Goal: Task Accomplishment & Management: Use online tool/utility

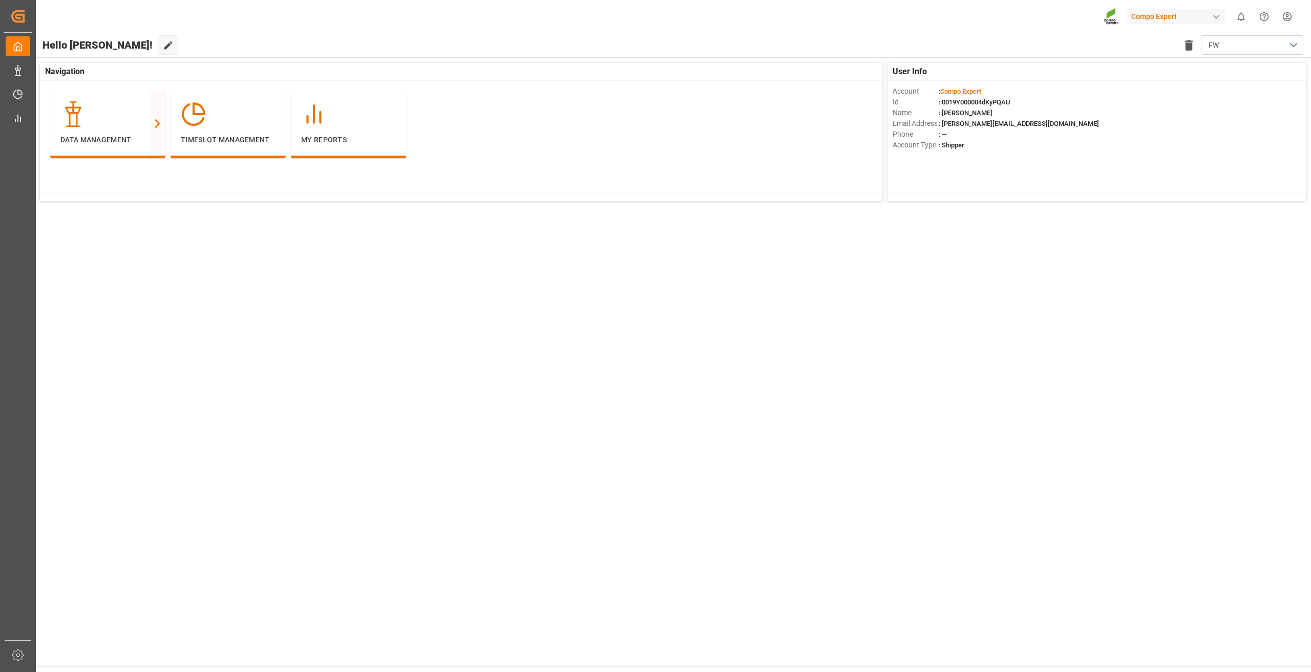
drag, startPoint x: 946, startPoint y: 351, endPoint x: 583, endPoint y: 257, distance: 374.6
click at [946, 351] on main "Hello [PERSON_NAME]! Edit Cockpit Delete template FW User Info Account : Compo …" at bounding box center [673, 350] width 1276 height 634
click at [232, 86] on div "Freight Order" at bounding box center [220, 87] width 47 height 12
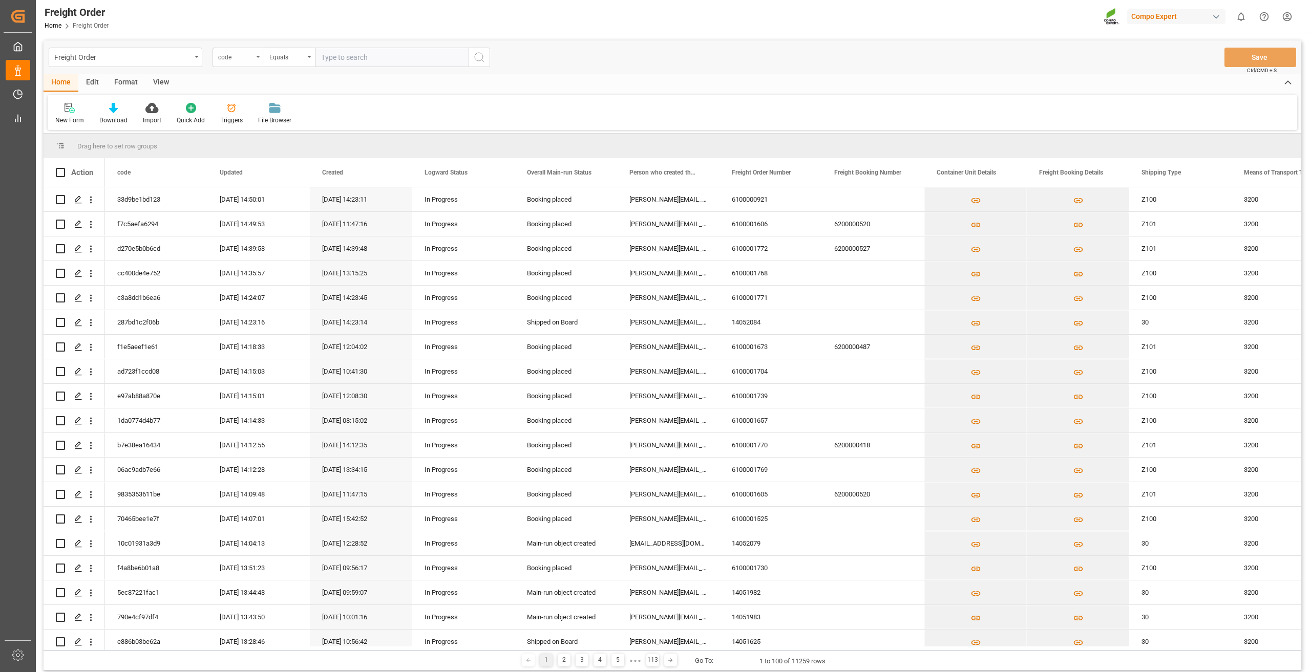
click at [244, 59] on div "code" at bounding box center [235, 56] width 35 height 12
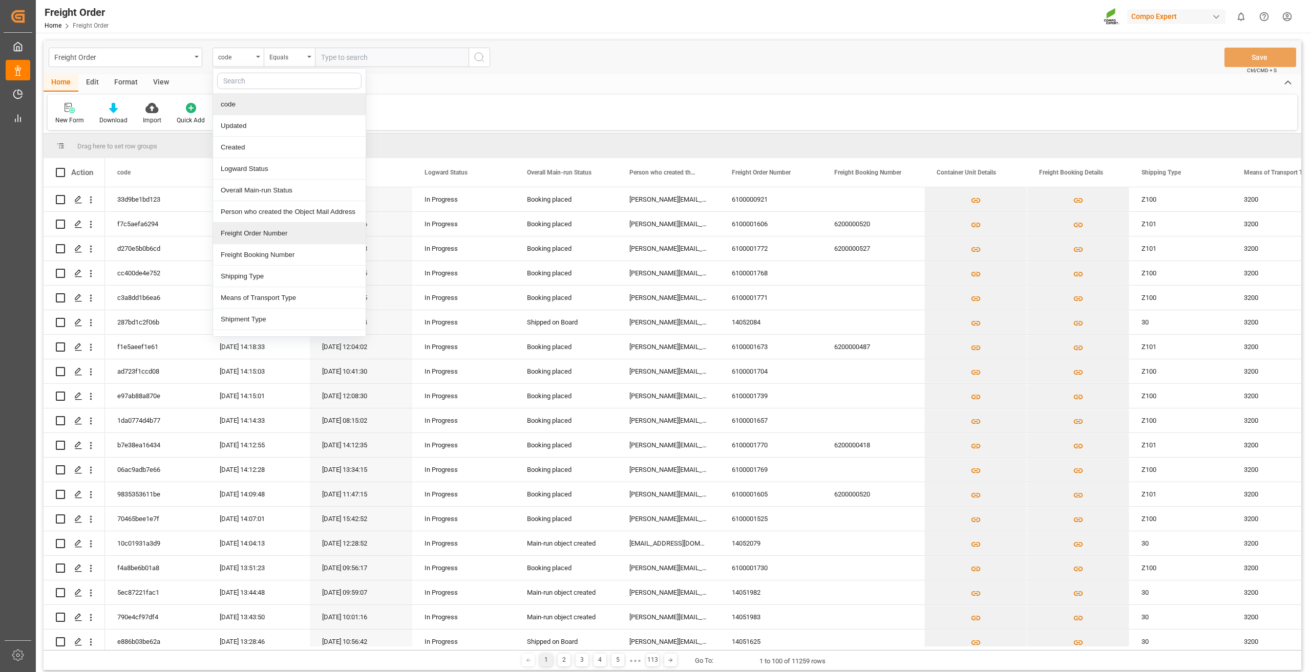
click at [258, 237] on div "Freight Order Number" at bounding box center [289, 234] width 153 height 22
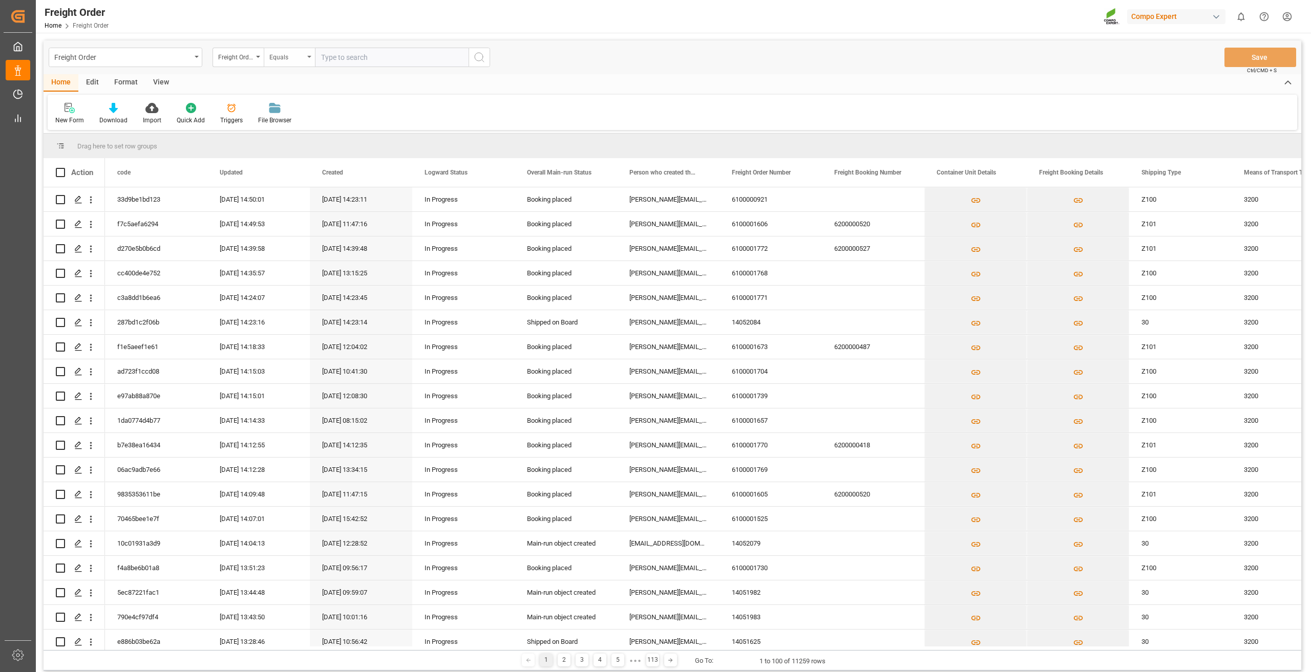
click at [287, 57] on div "Equals" at bounding box center [286, 56] width 35 height 12
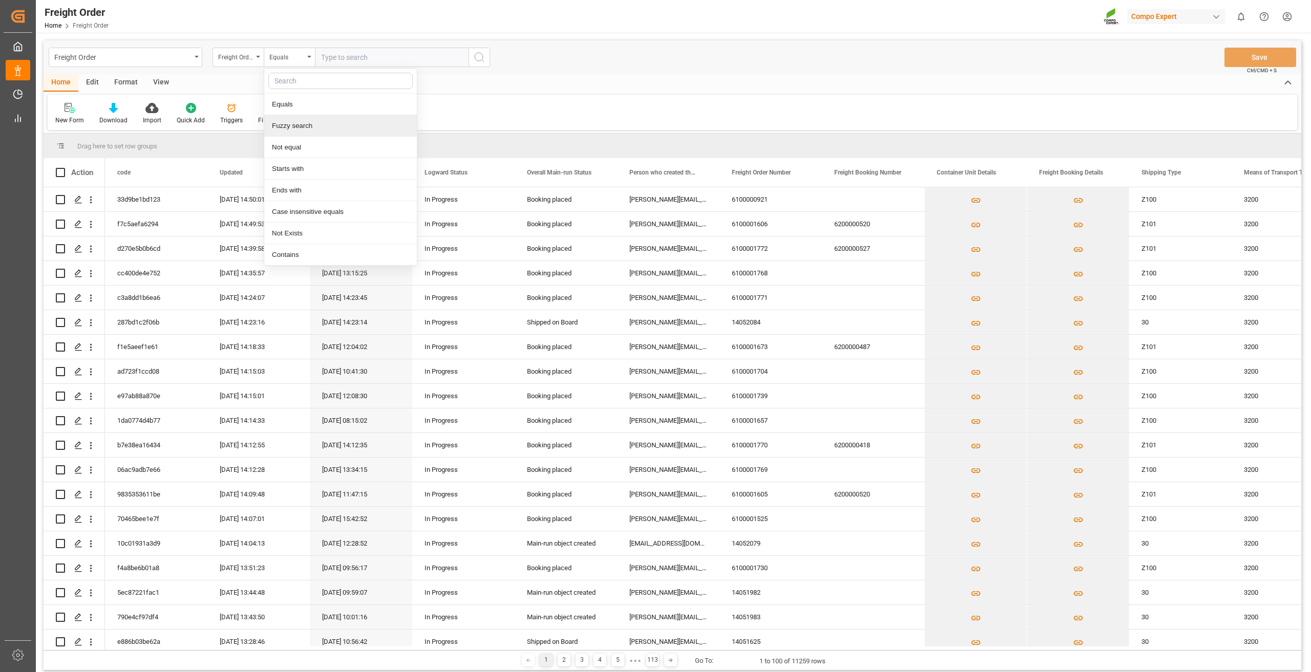
click at [312, 123] on div "Fuzzy search" at bounding box center [340, 126] width 153 height 22
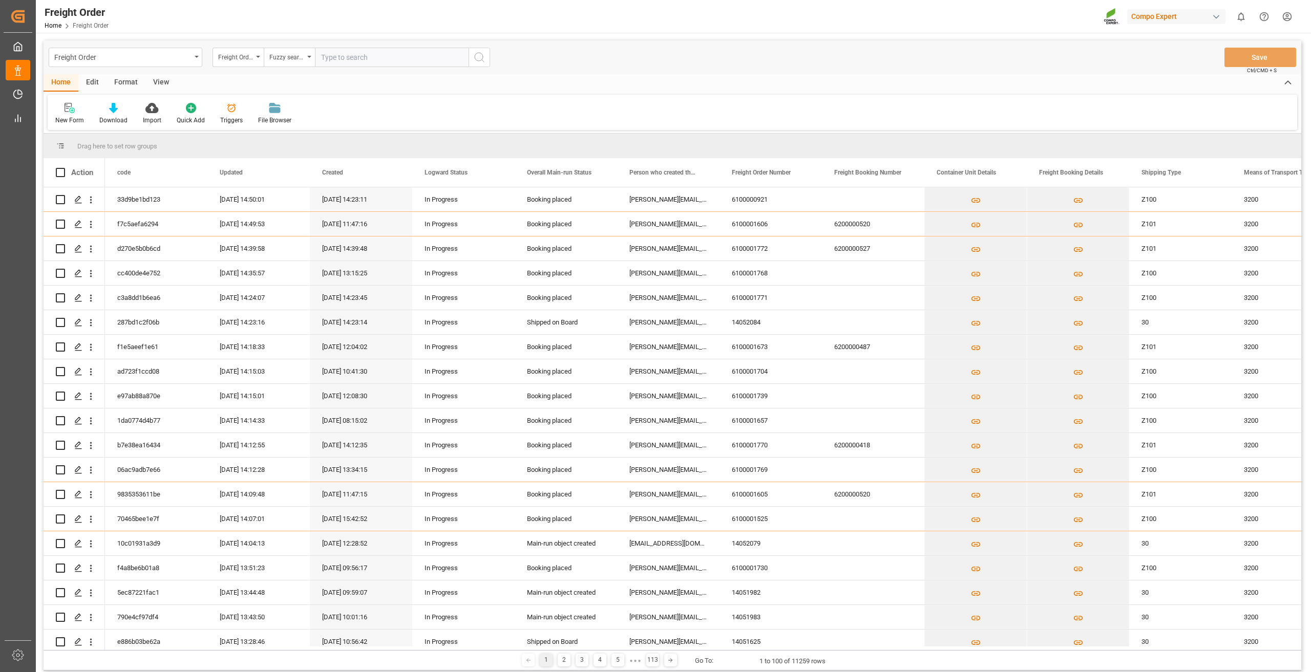
click at [336, 58] on input "text" at bounding box center [392, 57] width 154 height 19
type input "6100001381"
click at [481, 60] on circle "search button" at bounding box center [479, 57] width 8 height 8
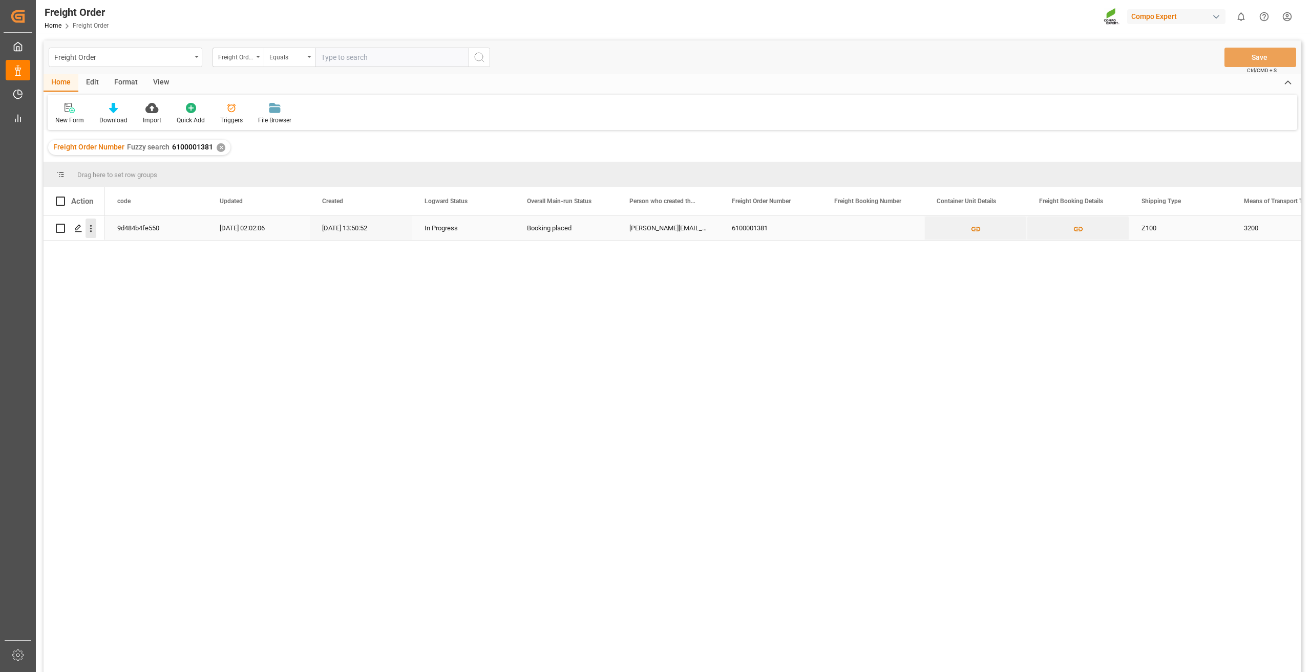
click at [92, 233] on icon "open menu" at bounding box center [91, 228] width 11 height 11
click at [109, 257] on div "Open in new tab" at bounding box center [149, 251] width 126 height 22
click at [217, 146] on div "✕" at bounding box center [221, 147] width 9 height 9
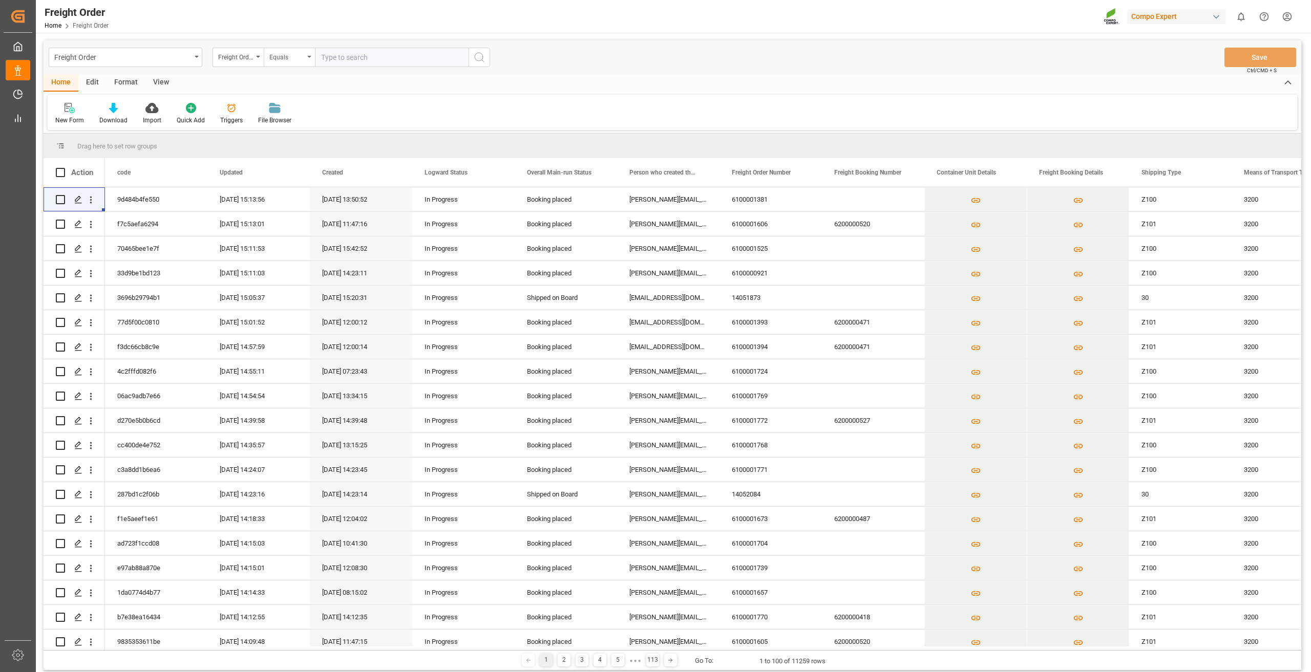
click at [296, 60] on div "Equals" at bounding box center [286, 56] width 35 height 12
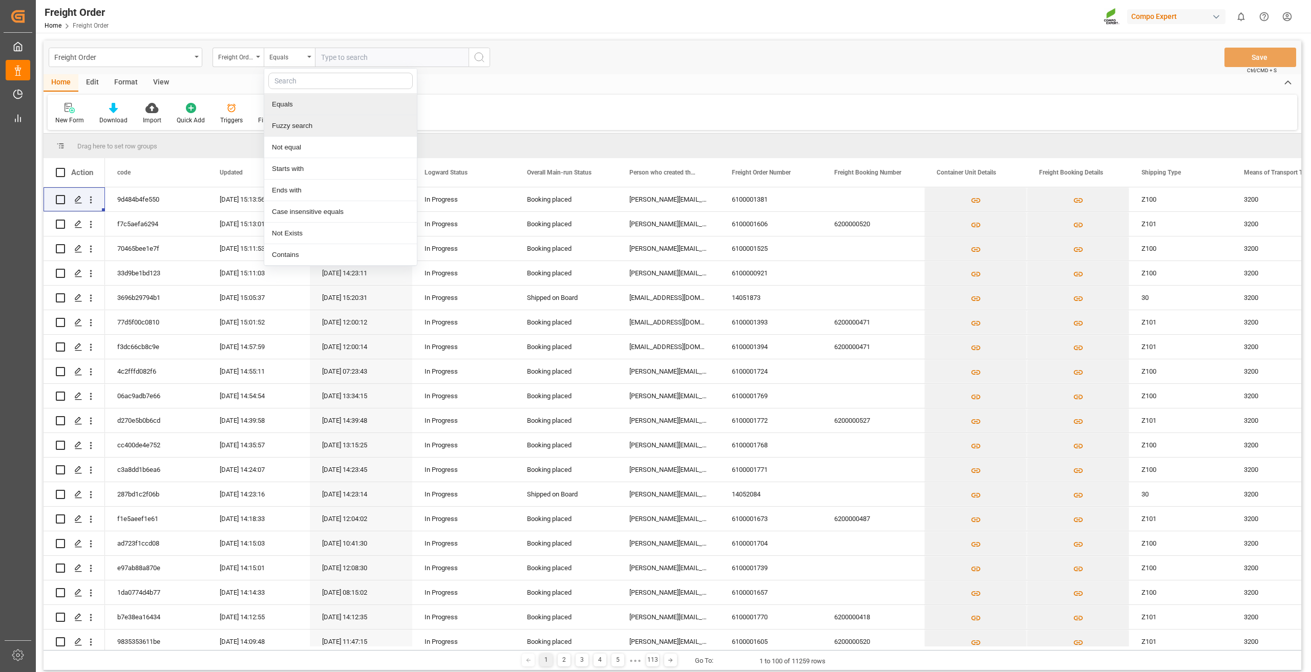
click at [299, 117] on div "Fuzzy search" at bounding box center [340, 126] width 153 height 22
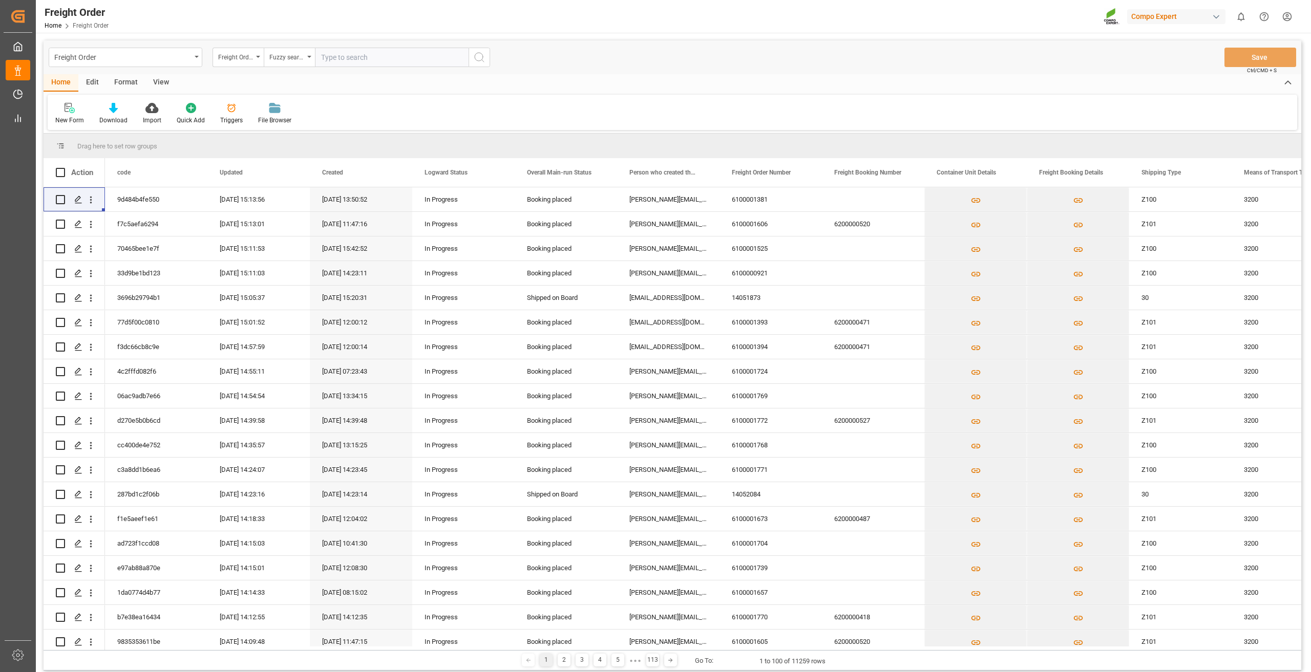
click at [342, 60] on input "text" at bounding box center [392, 57] width 154 height 19
type input "6100001382"
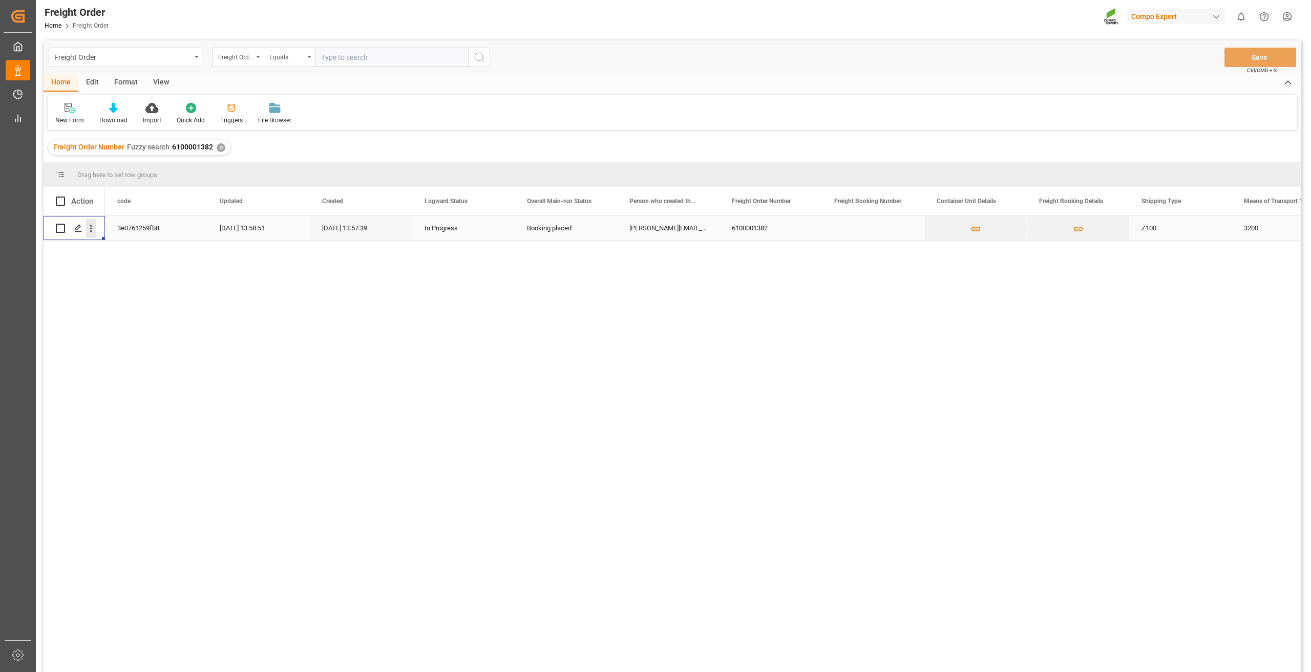
click at [89, 231] on icon "open menu" at bounding box center [91, 228] width 11 height 11
click at [112, 254] on span "Open in new tab" at bounding box center [158, 250] width 93 height 11
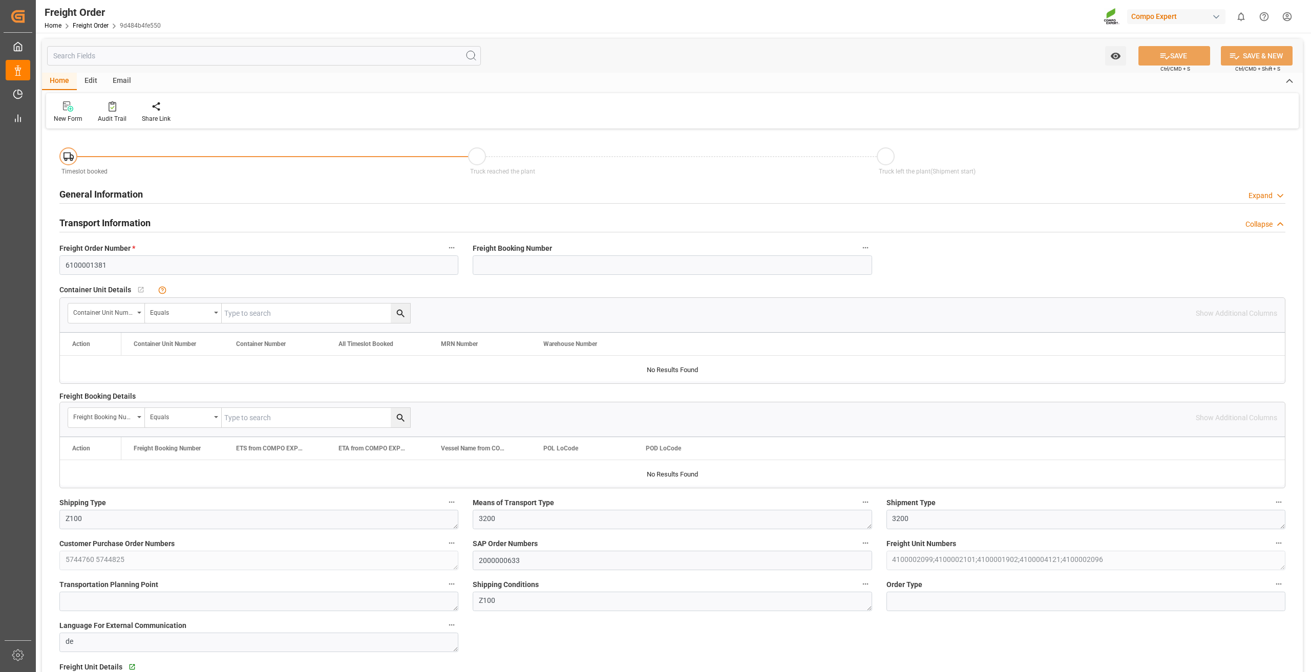
type input "0"
type input "23124"
type input "0"
type input "05.09.2025 01:00"
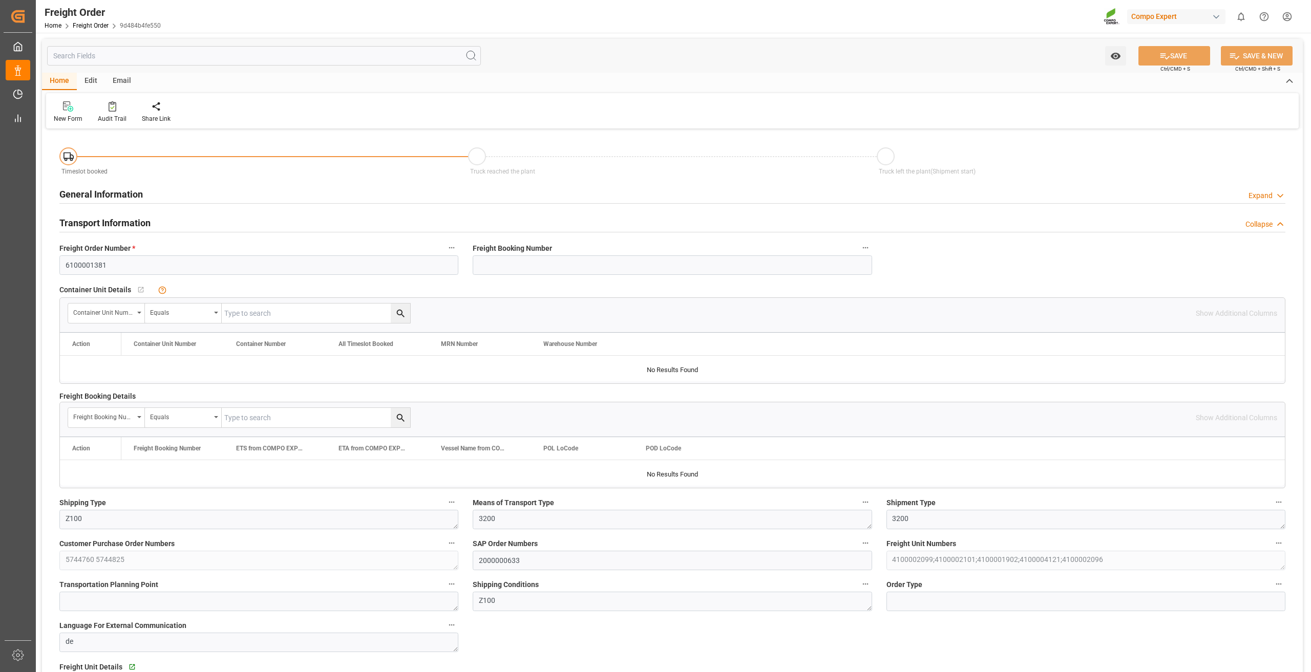
type input "22.08.2025 13:50"
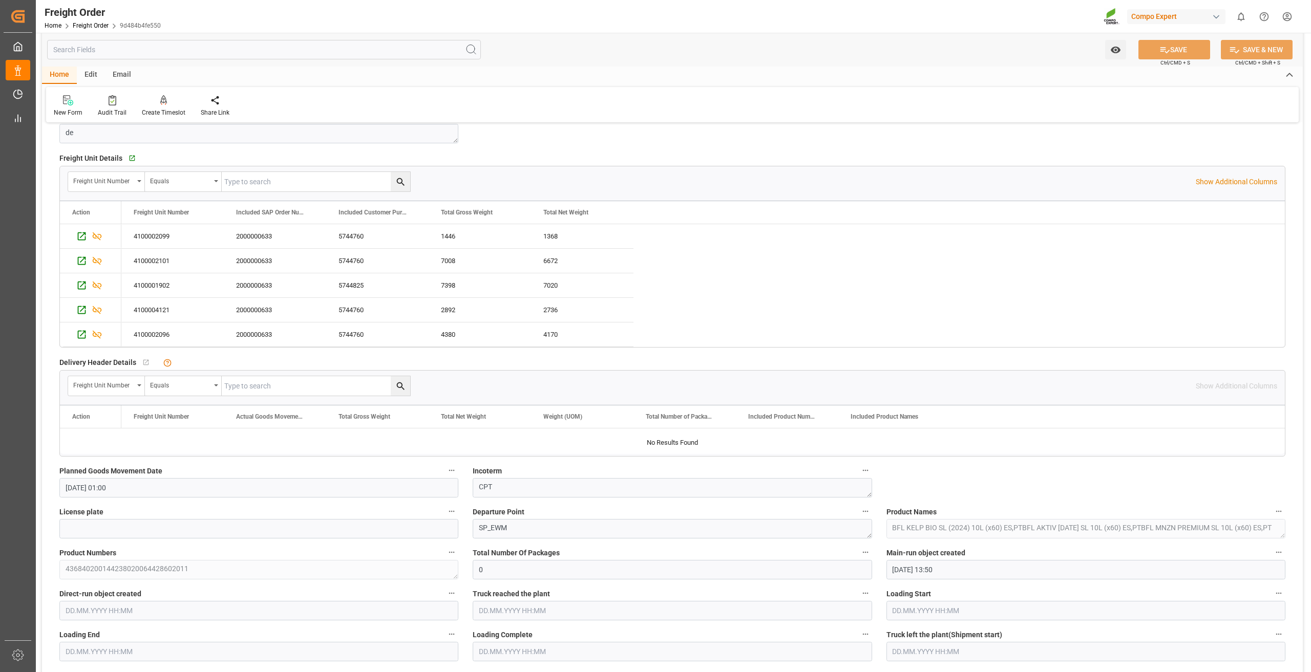
scroll to position [205, 0]
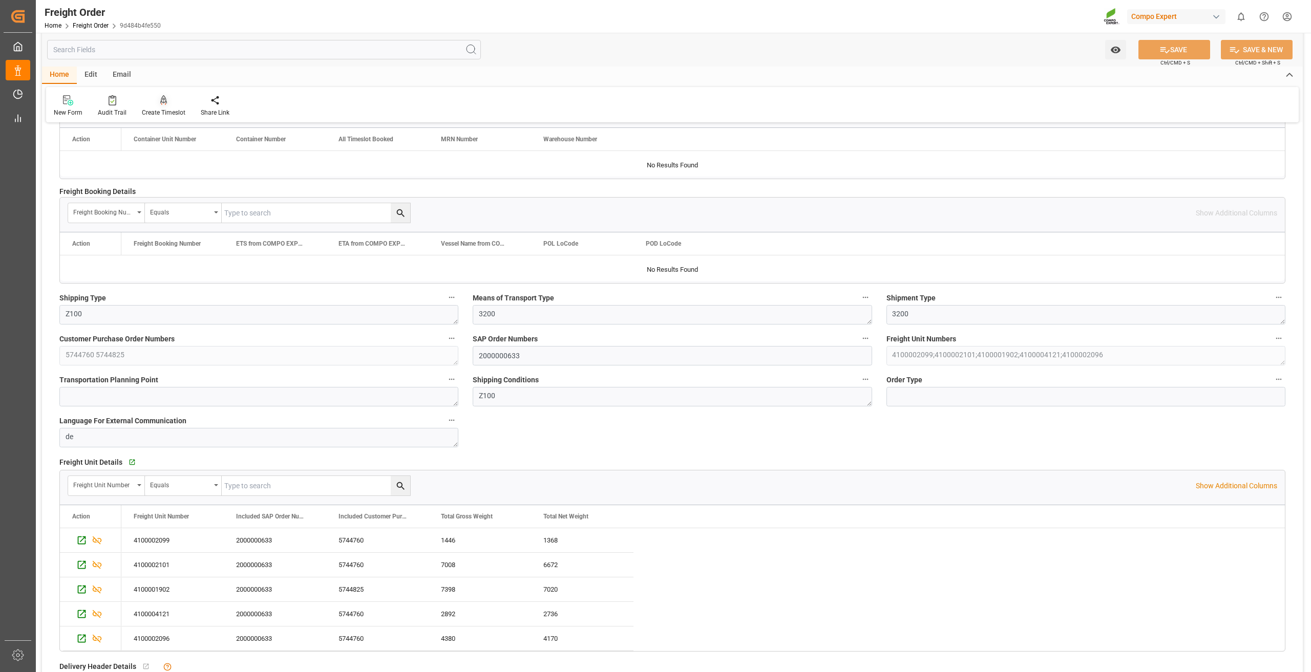
click at [161, 111] on div "Create Timeslot" at bounding box center [164, 112] width 44 height 9
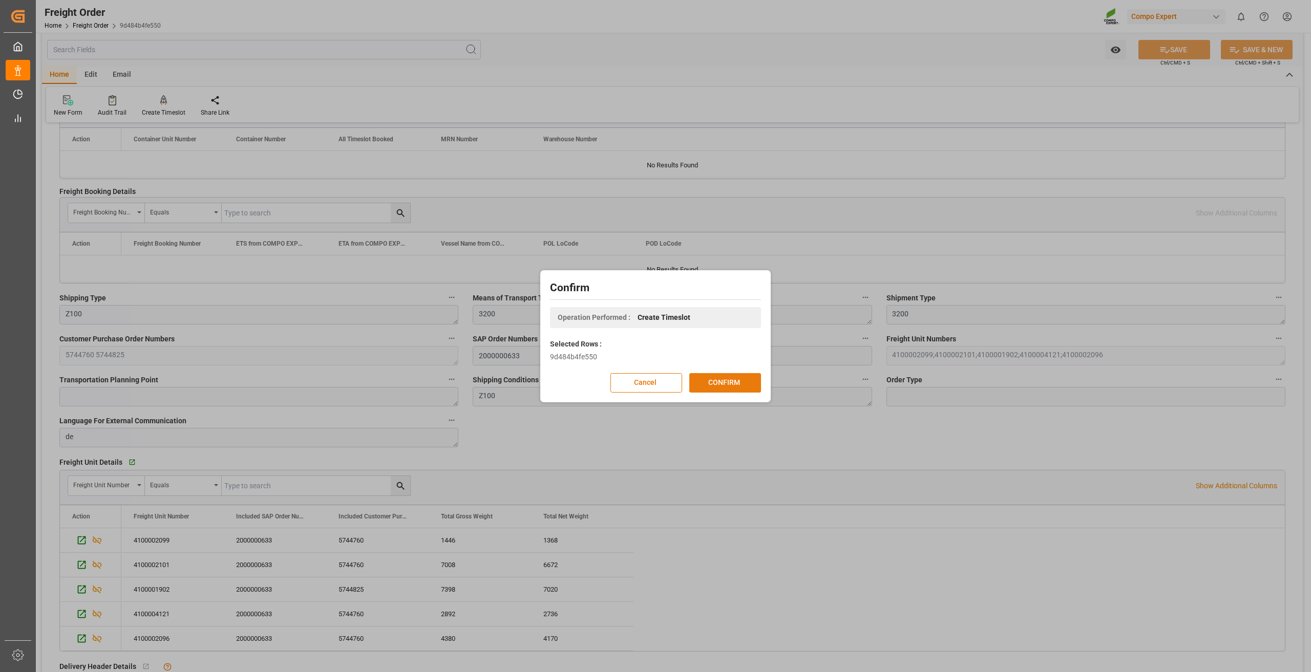
click at [724, 378] on button "CONFIRM" at bounding box center [725, 382] width 72 height 19
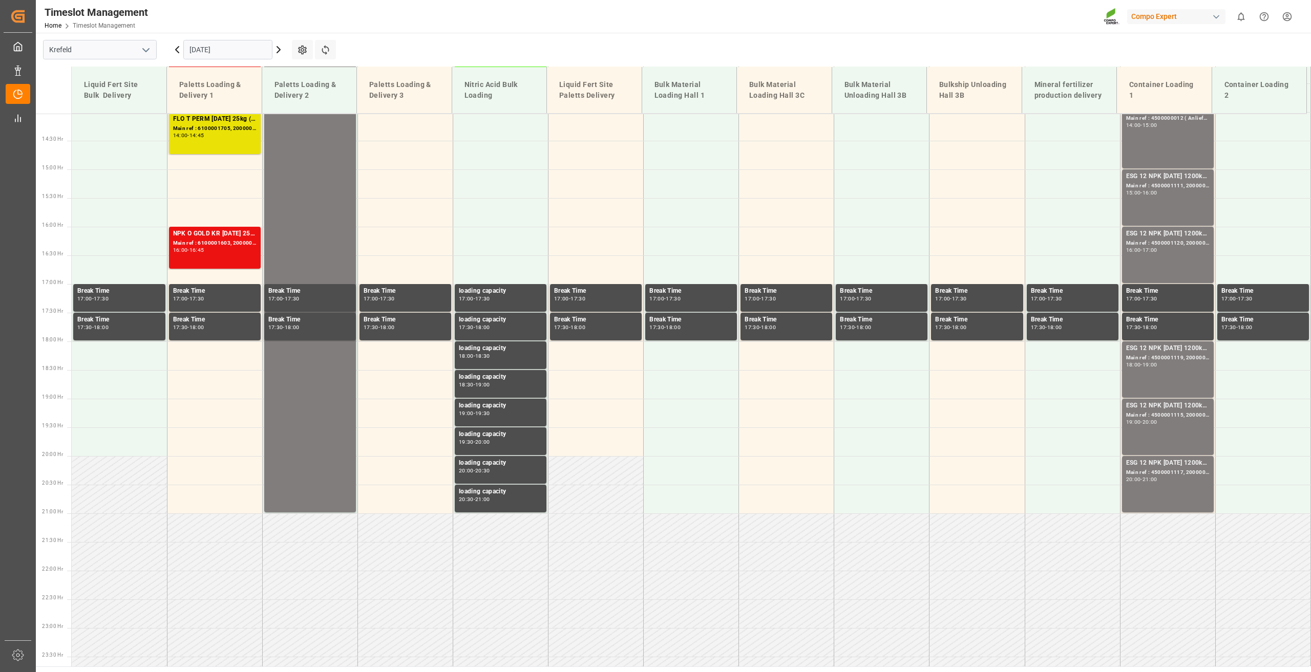
scroll to position [807, 0]
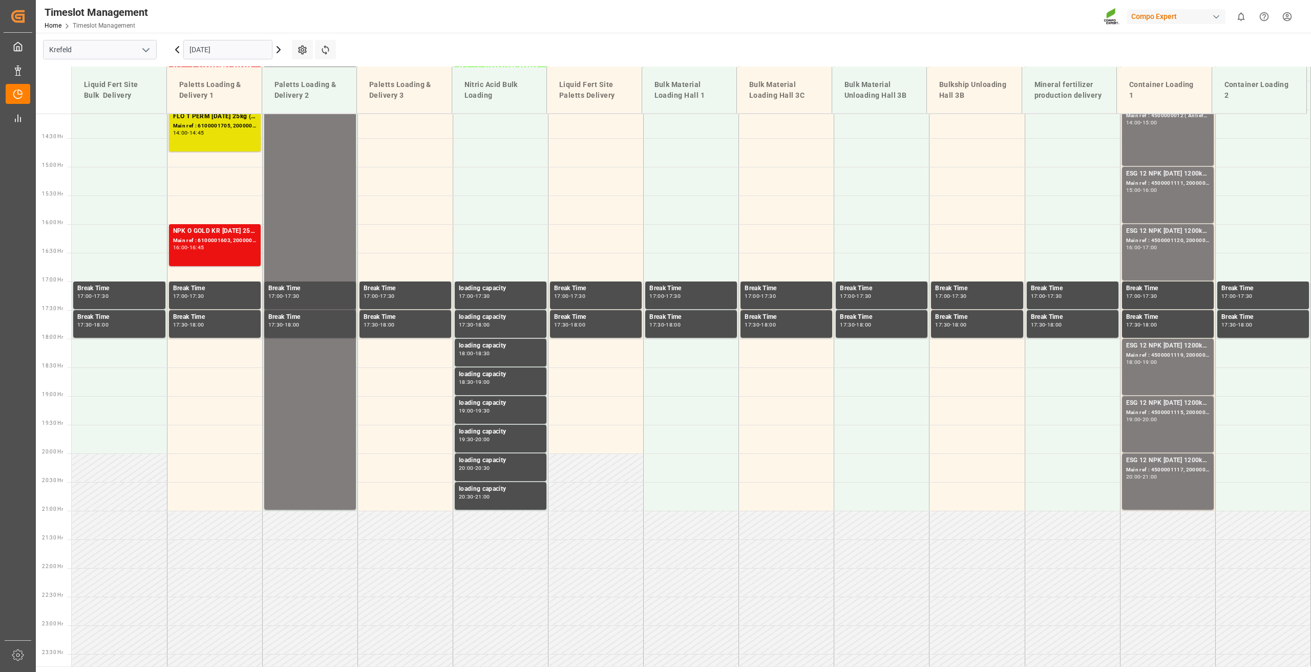
click at [278, 50] on icon at bounding box center [278, 50] width 12 height 12
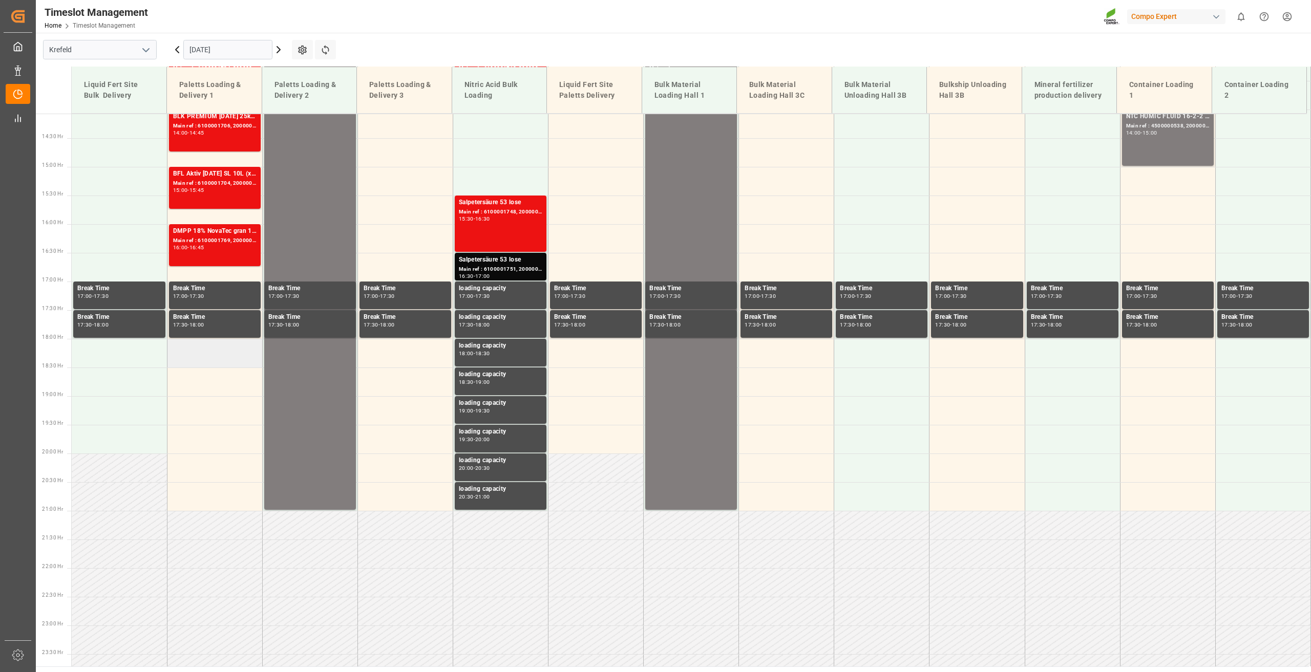
click at [197, 354] on td at bounding box center [214, 353] width 95 height 29
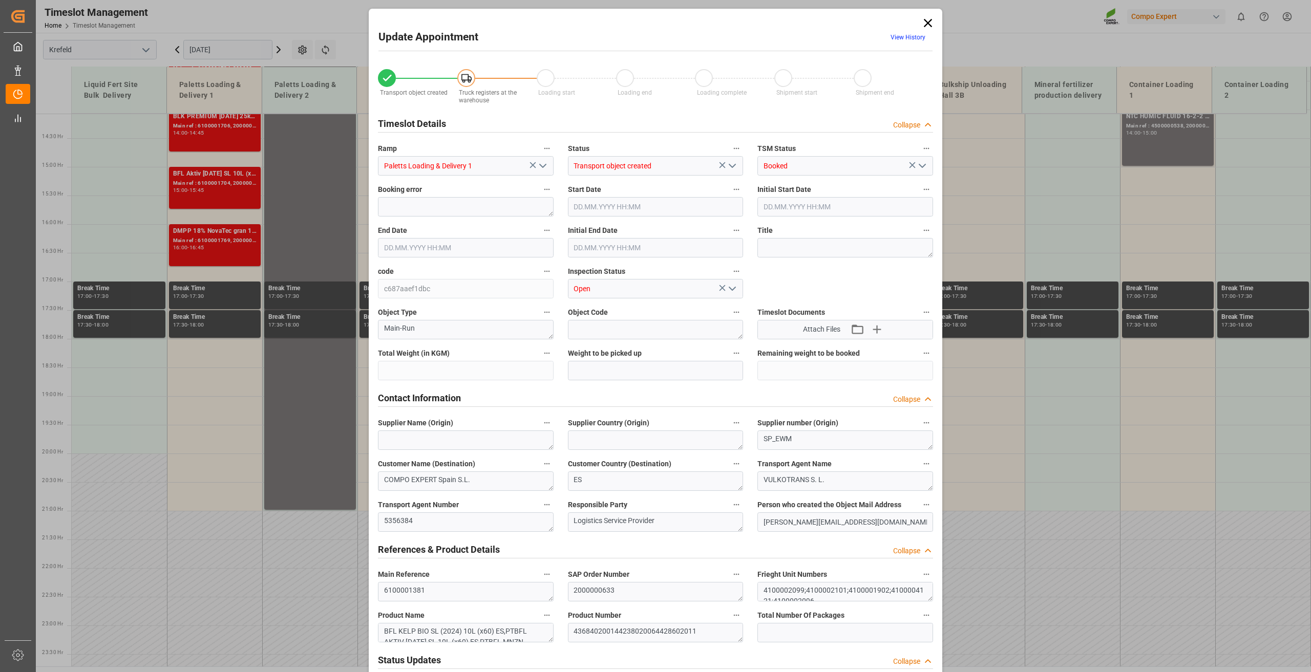
type input "23124"
type input "0"
type input "09.09.2025 18:00"
type input "09.09.2025 18:30"
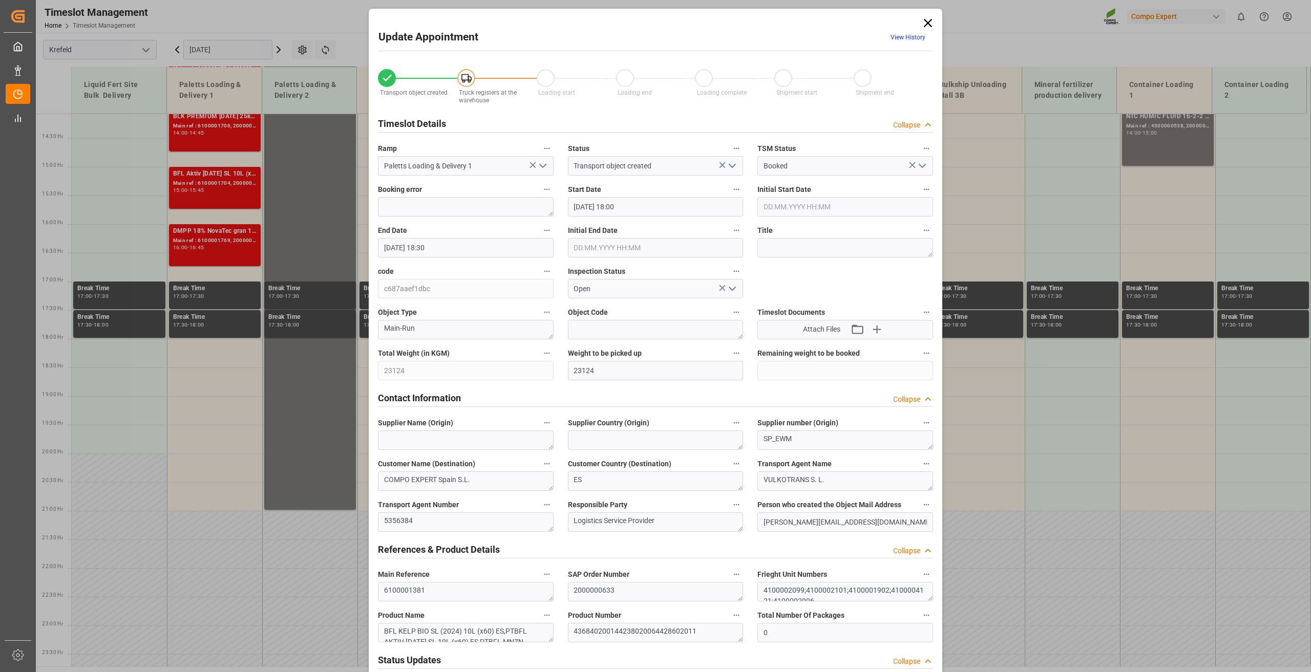
type input "22.08.2025 13:50"
type input "08.09.2025 13:13"
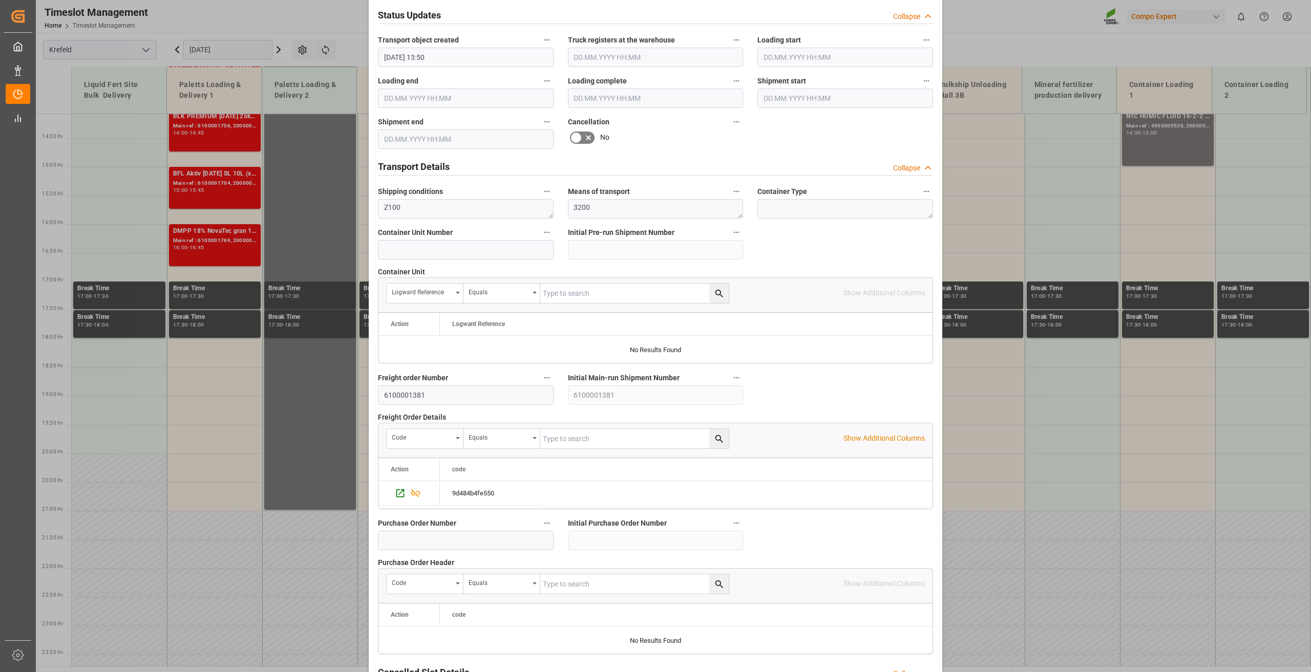
scroll to position [749, 0]
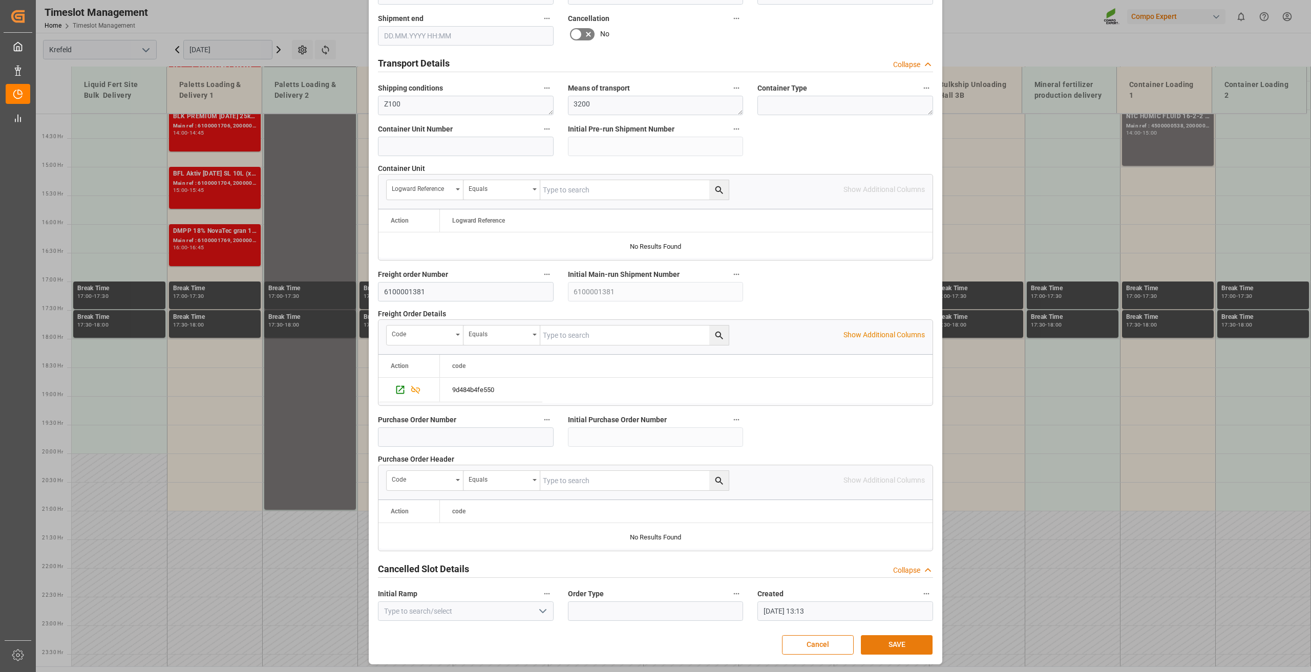
click at [906, 644] on button "SAVE" at bounding box center [897, 644] width 72 height 19
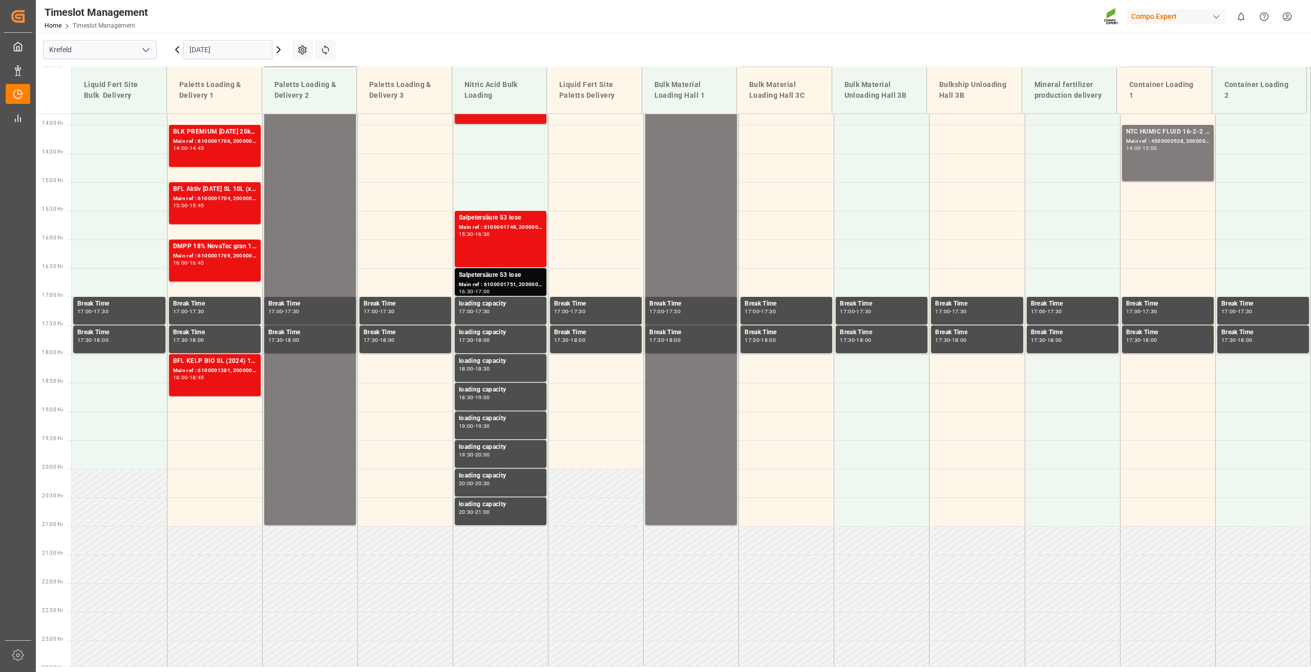
scroll to position [824, 0]
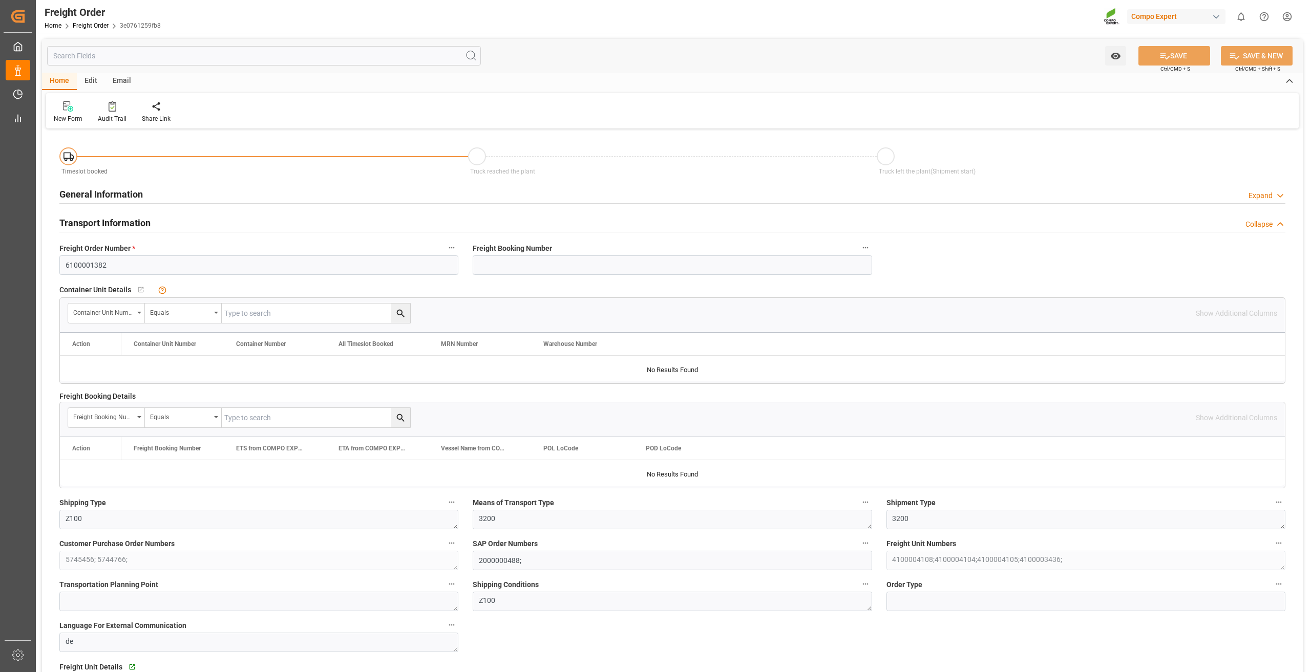
type input "0"
type input "21483.6"
type input "0"
type input "17.07.2025 01:00"
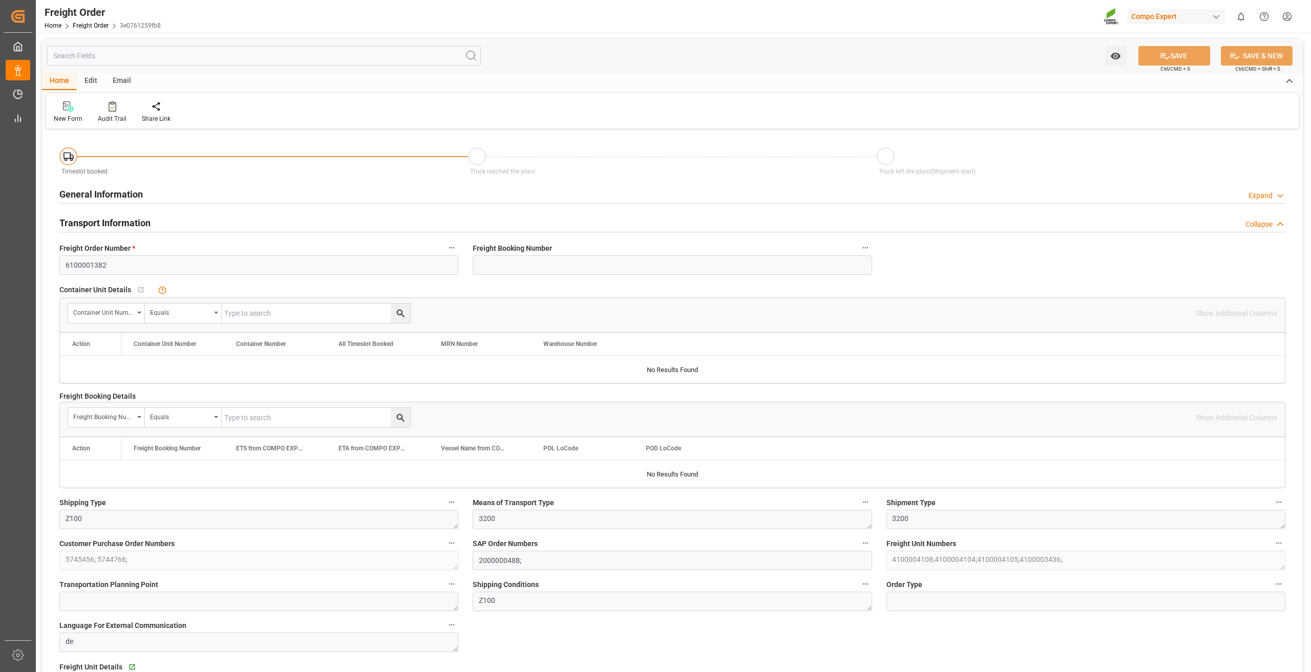
type input "[DATE] 13:57"
click at [178, 116] on div "Create Timeslot" at bounding box center [164, 118] width 44 height 9
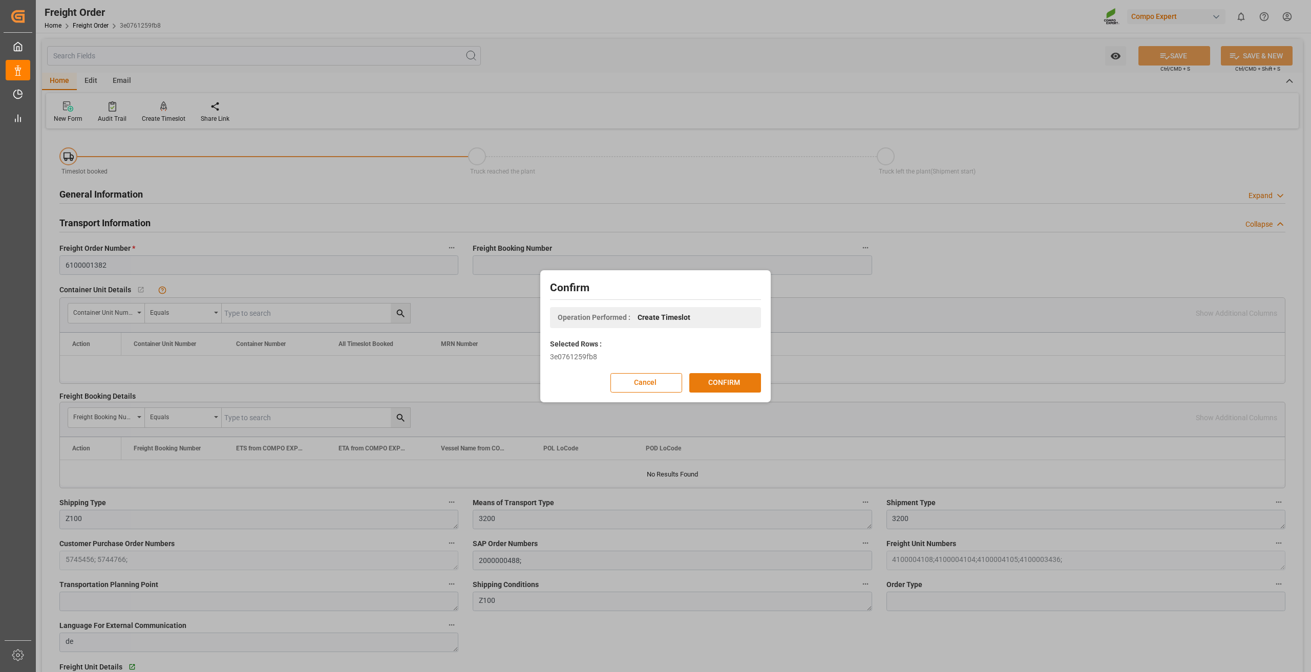
click at [705, 384] on button "CONFIRM" at bounding box center [725, 382] width 72 height 19
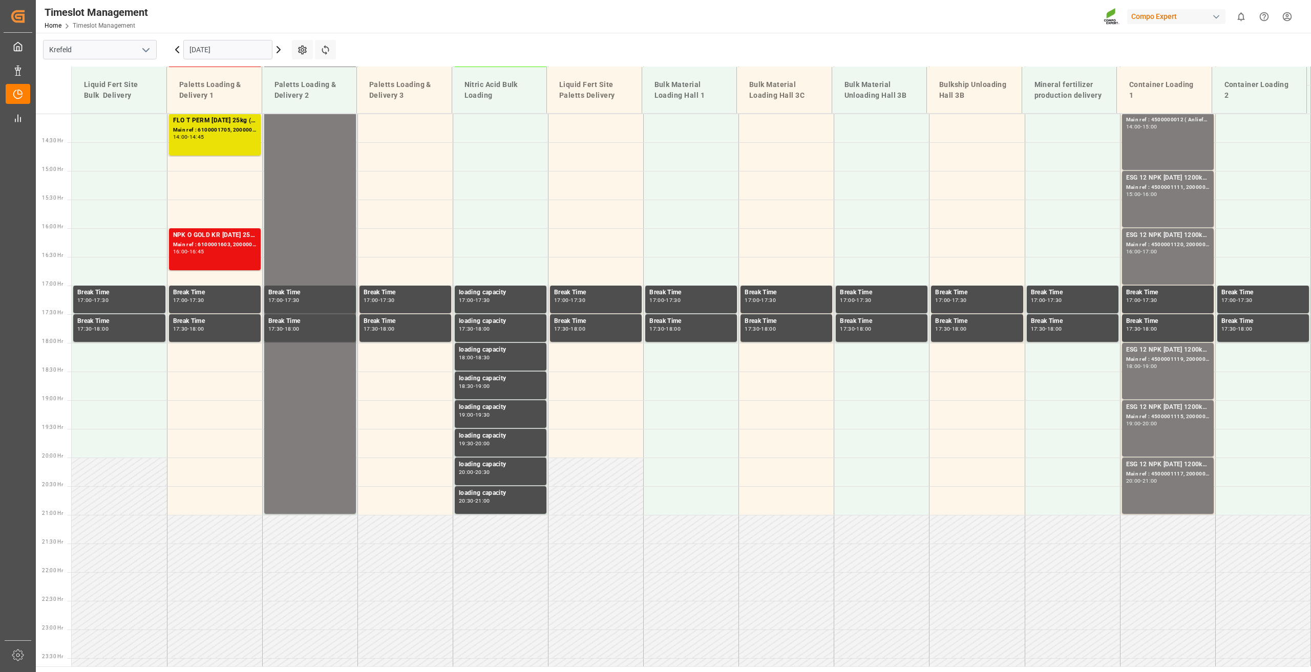
scroll to position [807, 0]
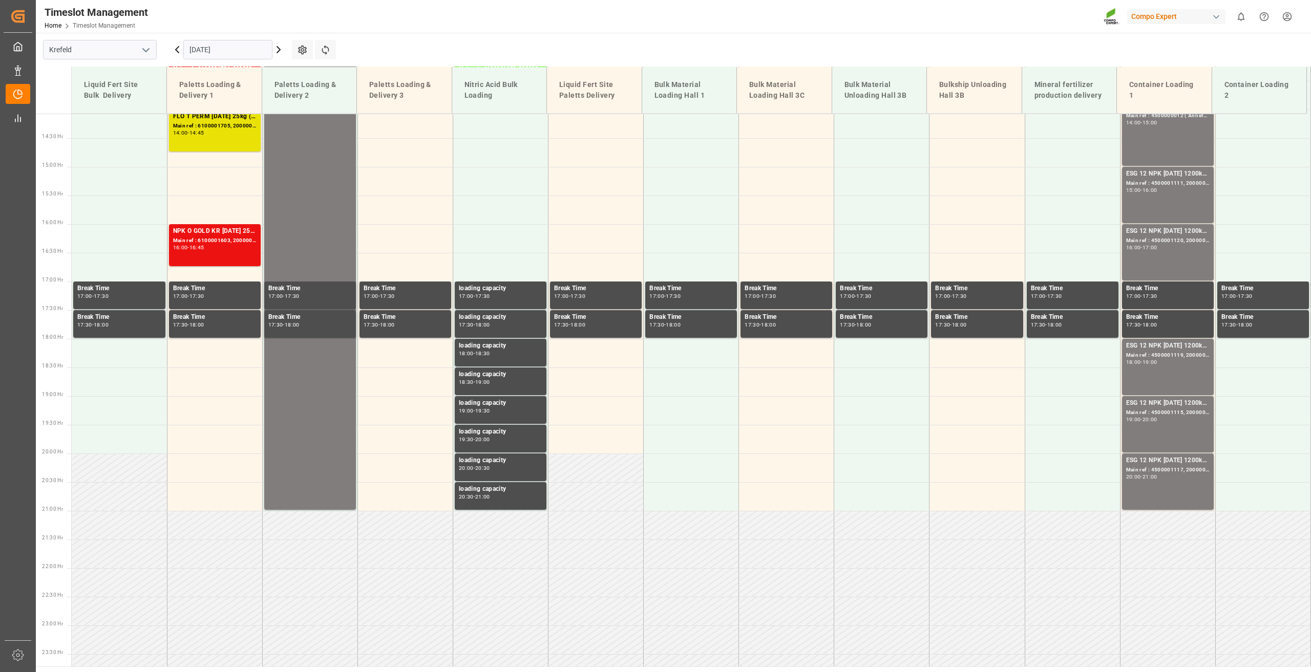
click at [278, 47] on icon at bounding box center [278, 50] width 12 height 12
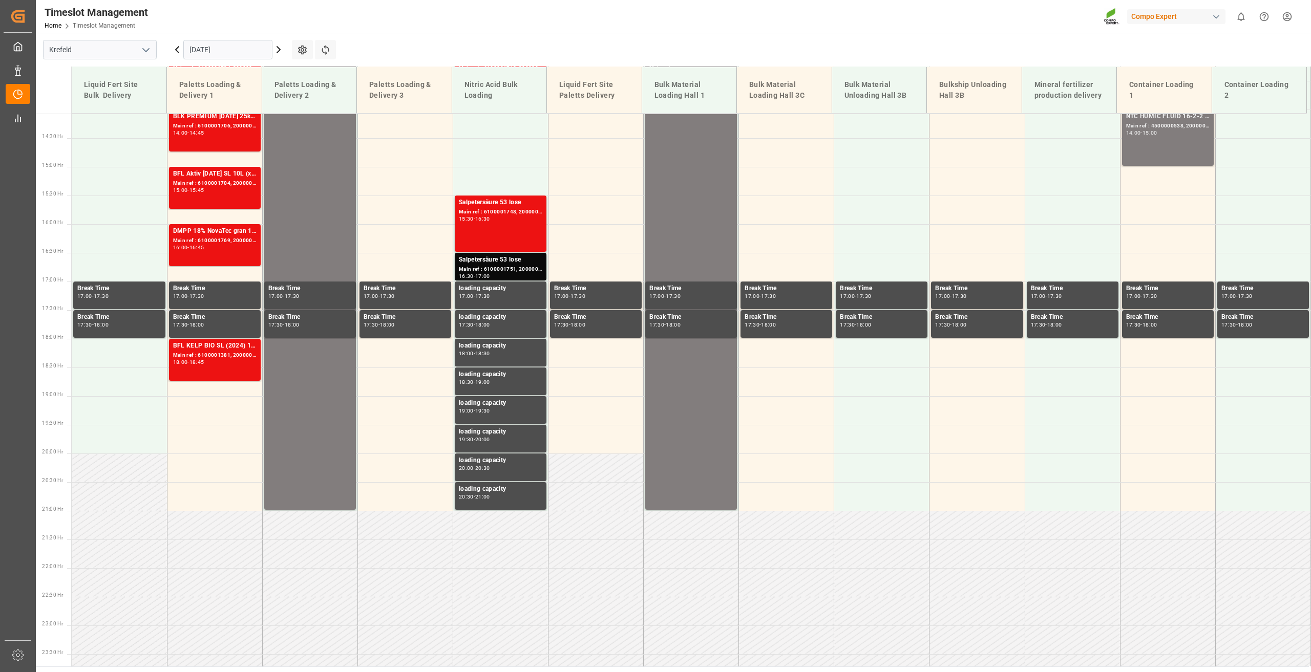
click at [278, 47] on icon at bounding box center [278, 50] width 12 height 12
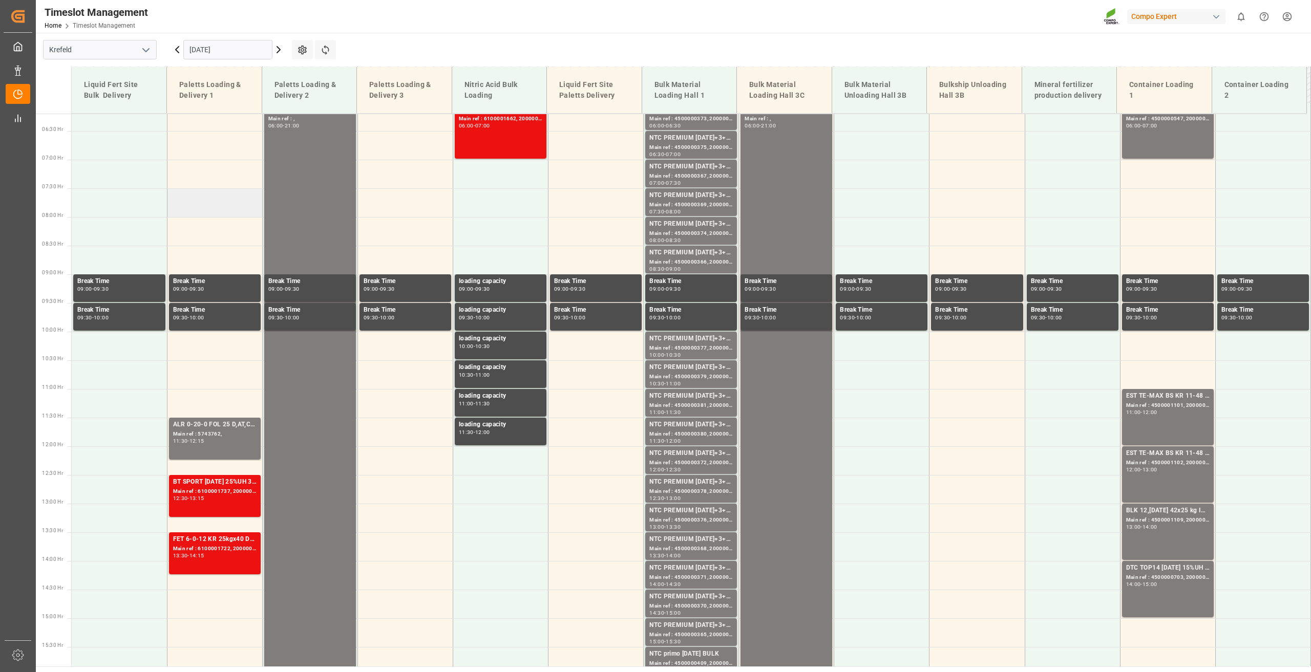
scroll to position [244, 0]
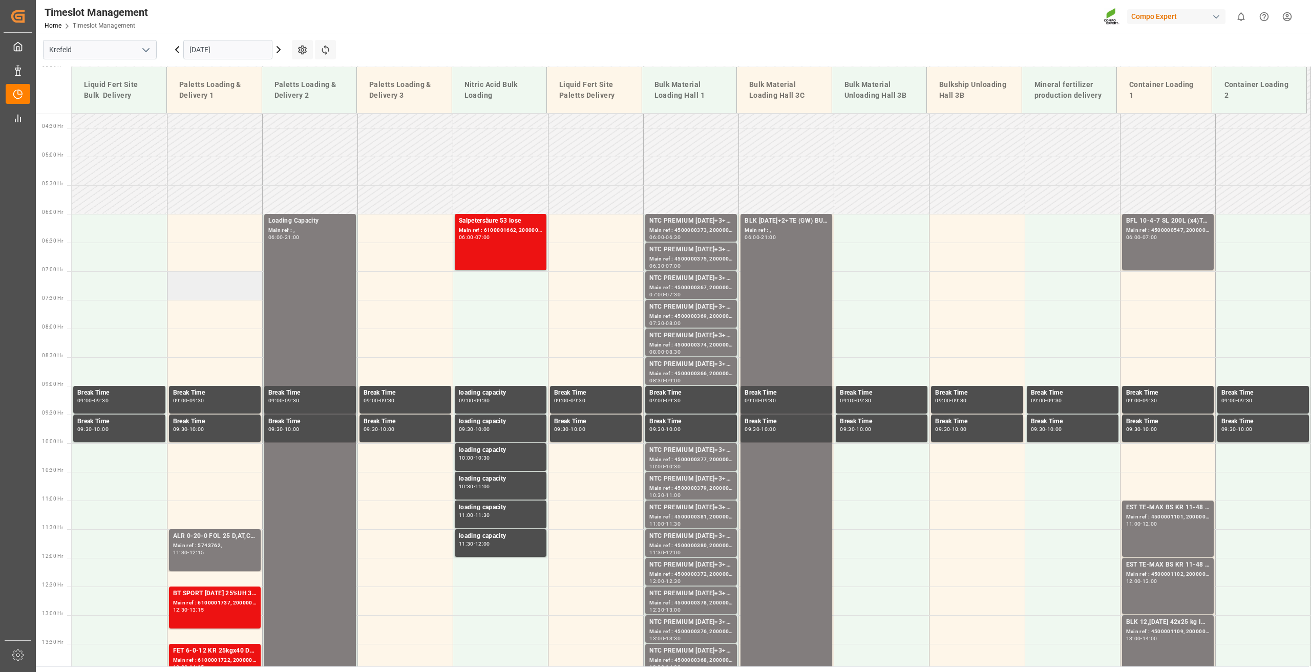
click at [195, 283] on td at bounding box center [214, 285] width 95 height 29
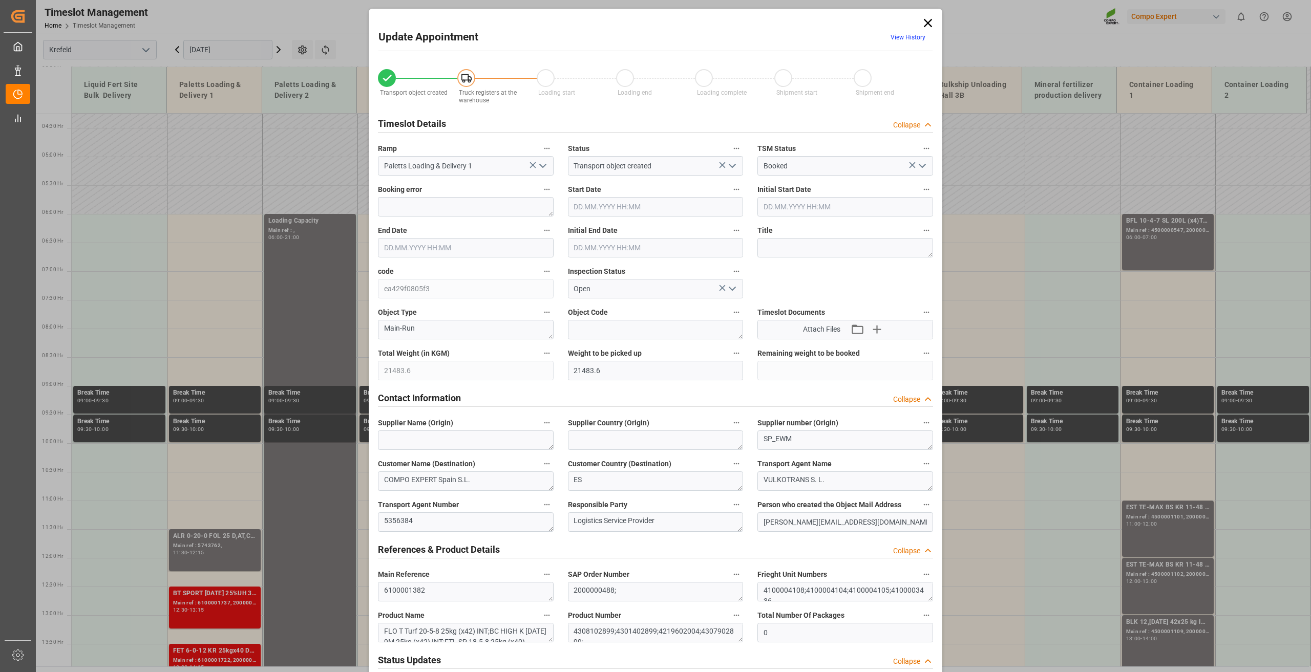
type input "21483.6"
type input "0"
type input "[DATE] 07:00"
type input "[DATE] 07:30"
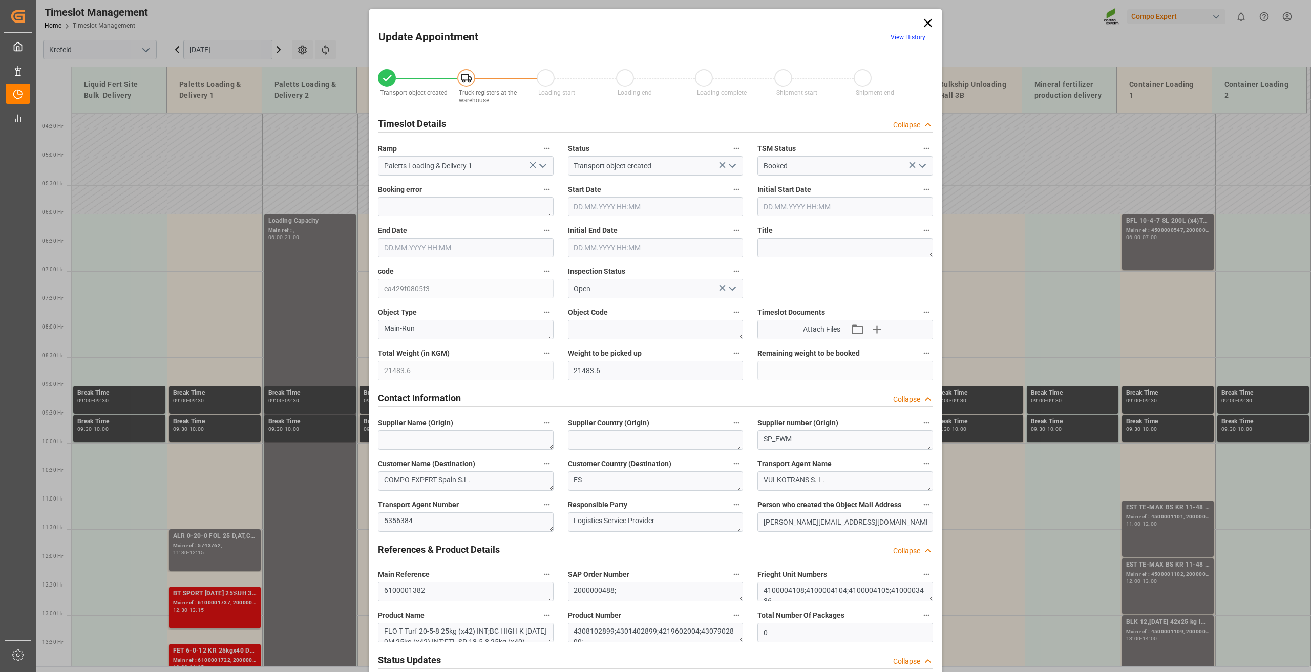
type input "[DATE] 13:57"
type input "[DATE] 13:14"
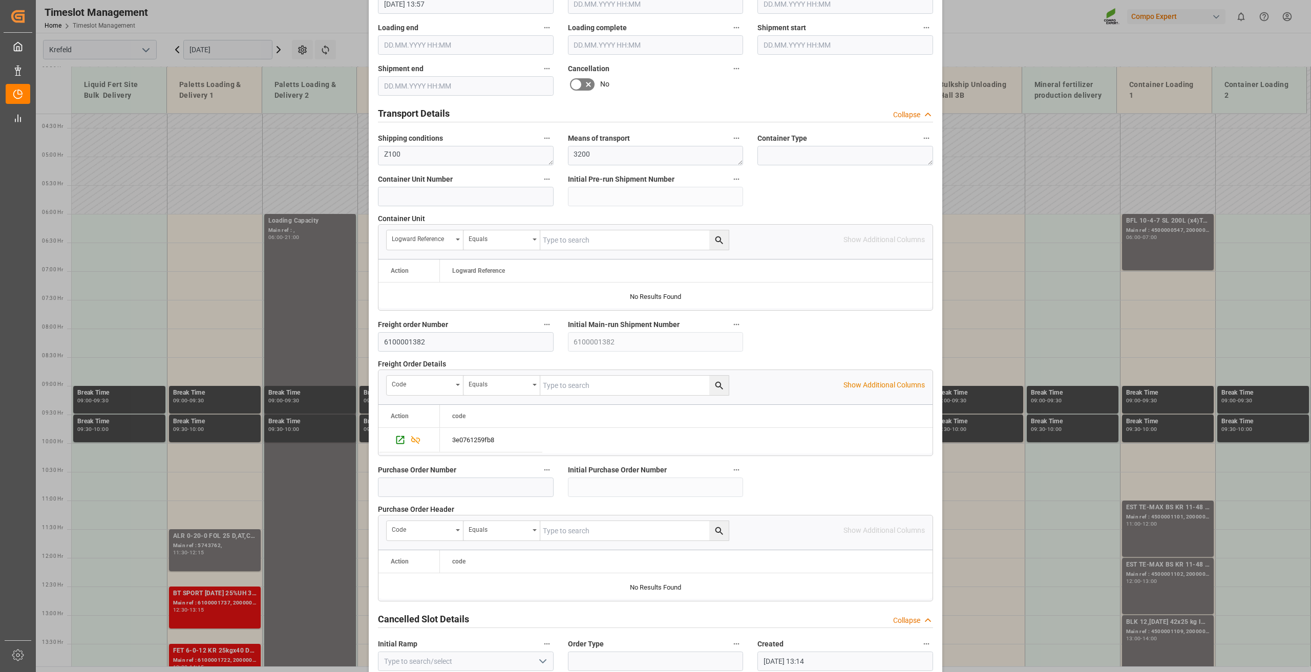
scroll to position [749, 0]
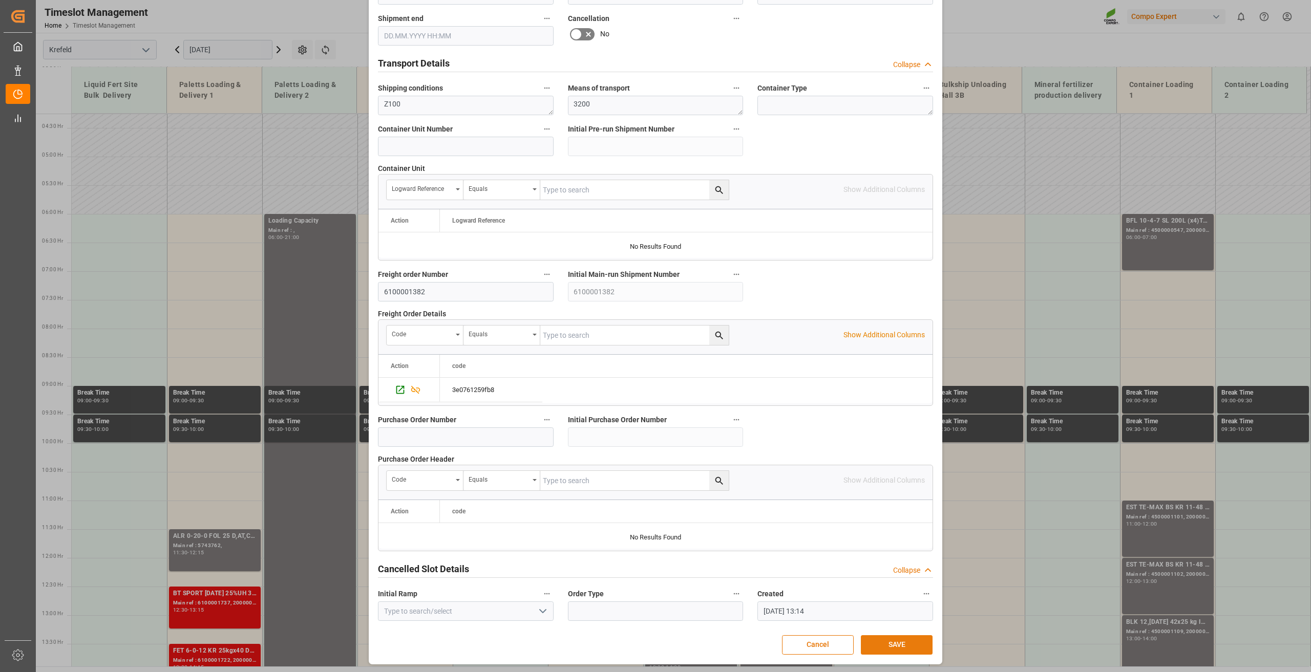
click at [899, 644] on button "SAVE" at bounding box center [897, 644] width 72 height 19
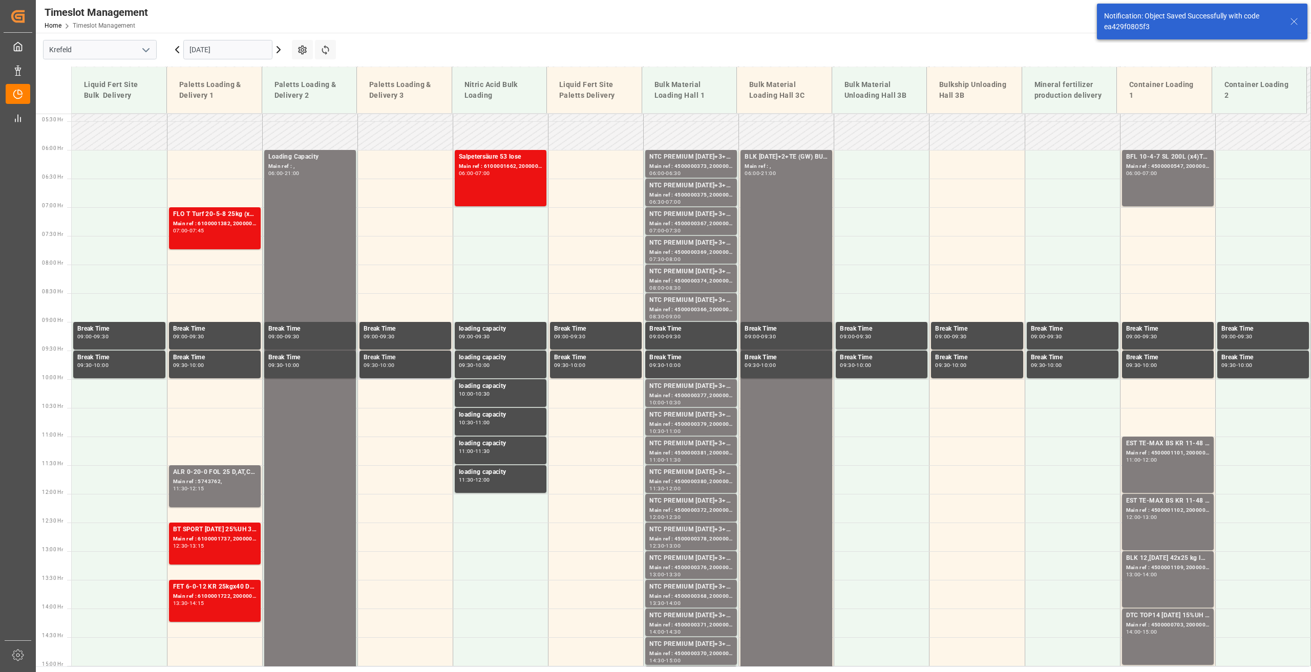
scroll to position [246, 0]
